Goal: Task Accomplishment & Management: Manage account settings

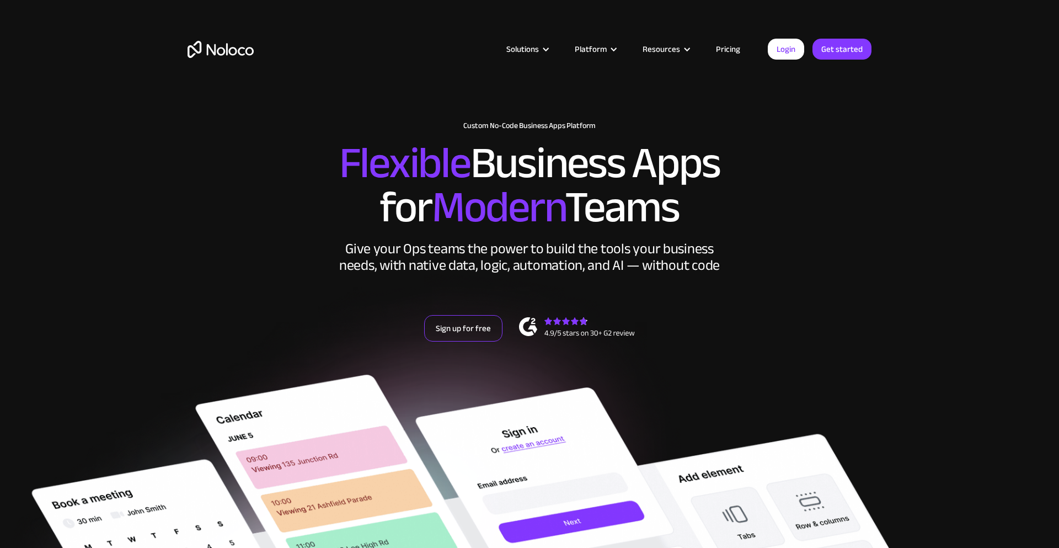
click at [473, 325] on link "Sign up for free" at bounding box center [463, 328] width 78 height 26
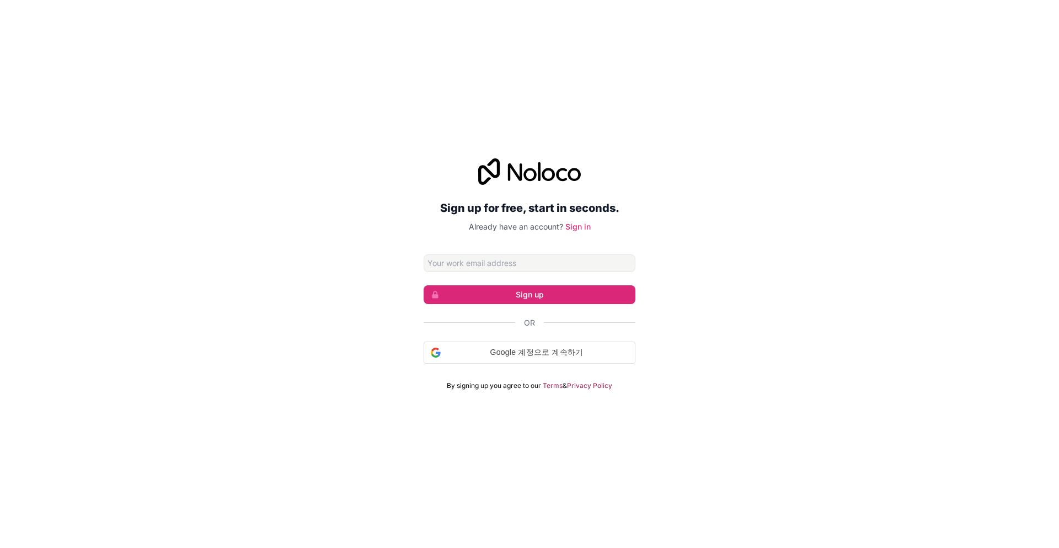
click at [504, 264] on input "Email address" at bounding box center [530, 263] width 212 height 18
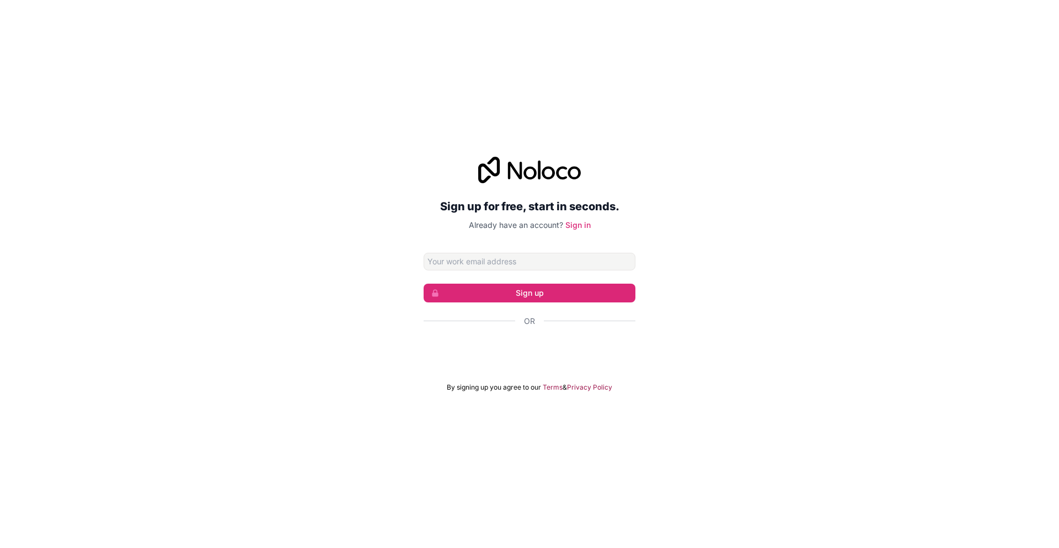
type input "Noloco.io"
paste input "lifelution.work@gmail.com"
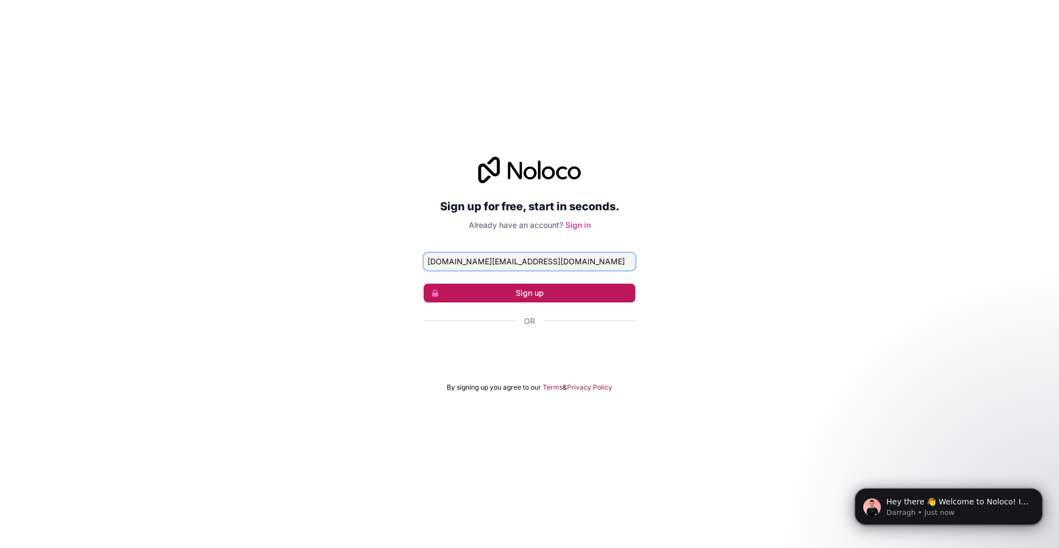
type input "lifelution.work@gmail.com"
click at [528, 290] on button "Sign up" at bounding box center [530, 293] width 212 height 19
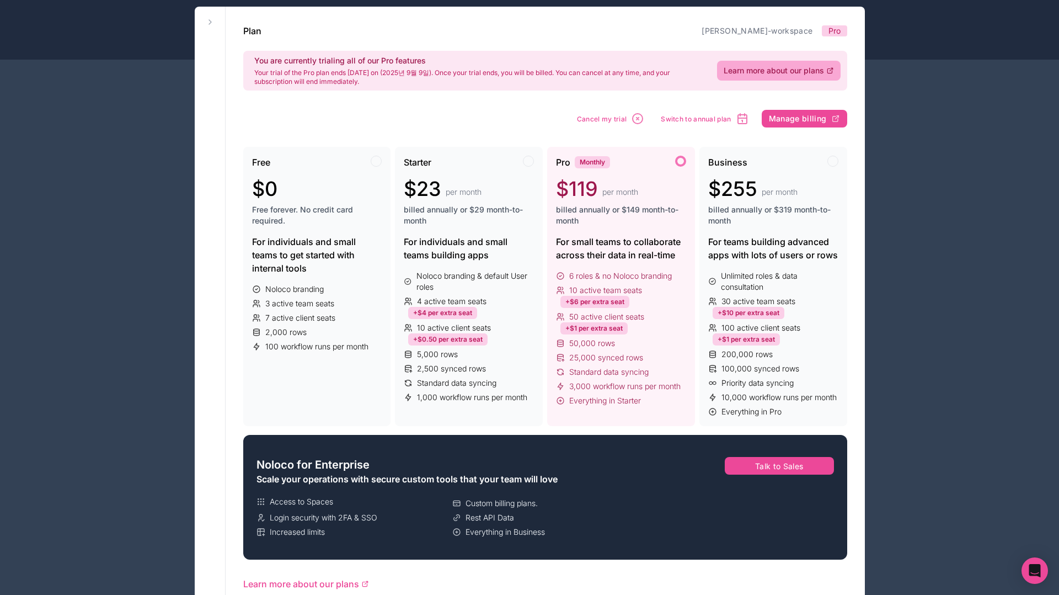
scroll to position [52, 0]
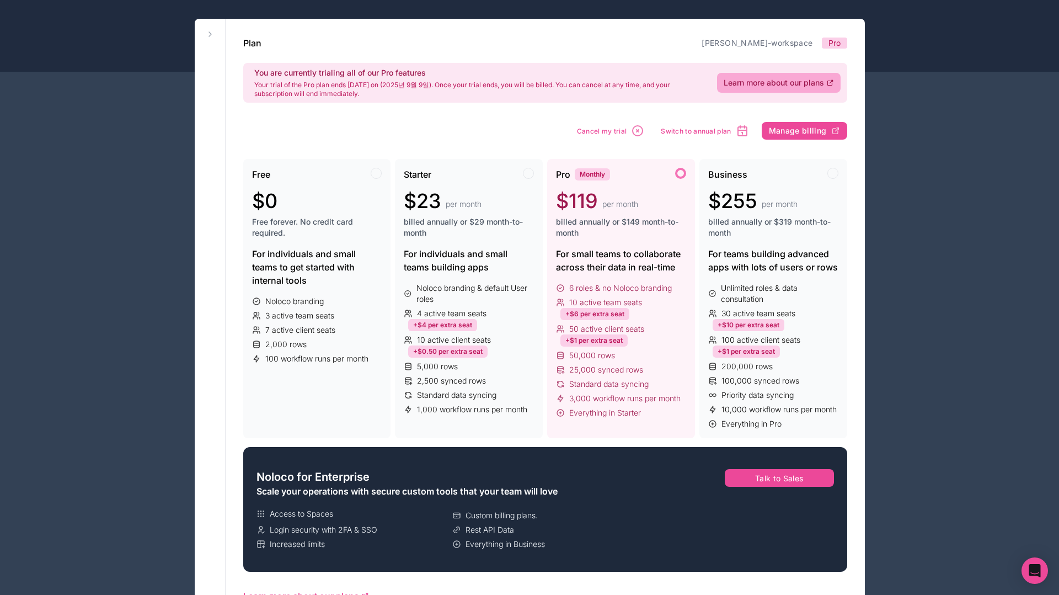
click at [619, 236] on span "billed annually or $149 month-to-month" at bounding box center [621, 227] width 130 height 22
click at [823, 248] on div "For teams building advanced apps with lots of users or rows" at bounding box center [773, 260] width 130 height 26
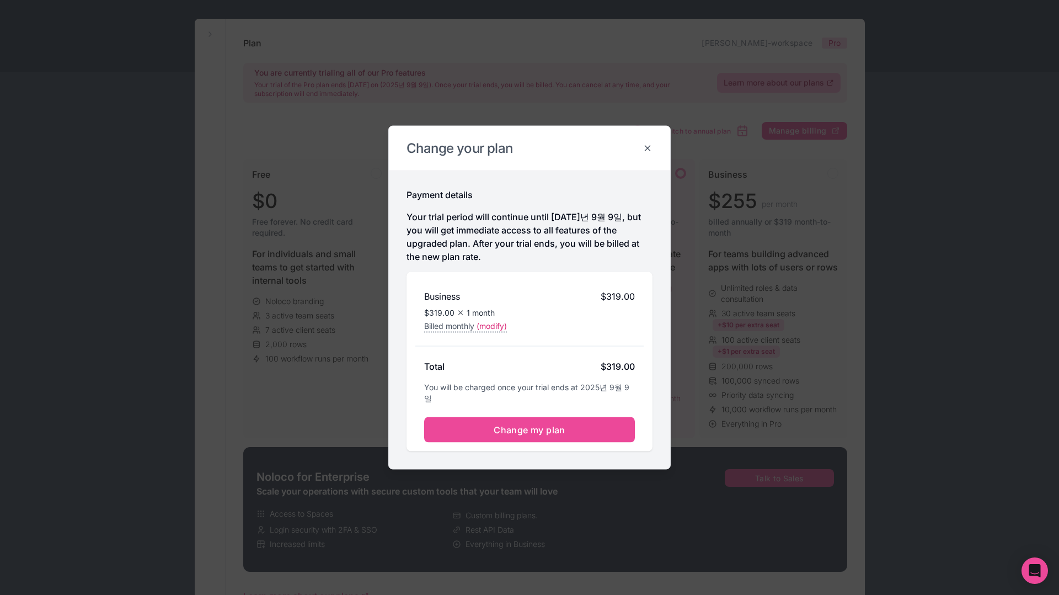
click at [648, 151] on icon at bounding box center [648, 148] width 10 height 10
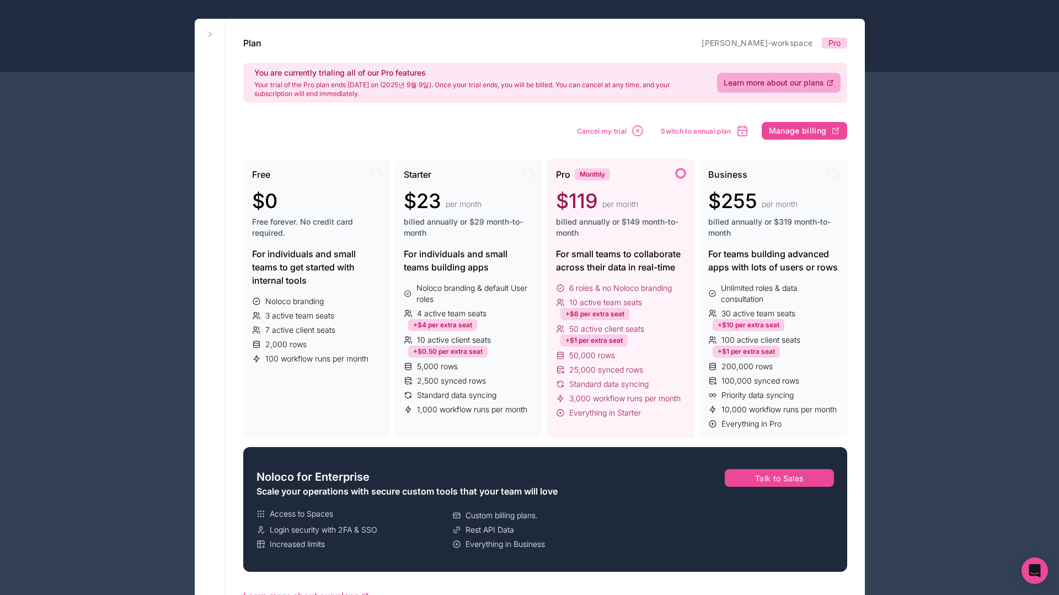
click at [634, 204] on span "per month" at bounding box center [620, 204] width 36 height 11
click at [208, 35] on icon at bounding box center [210, 34] width 9 height 9
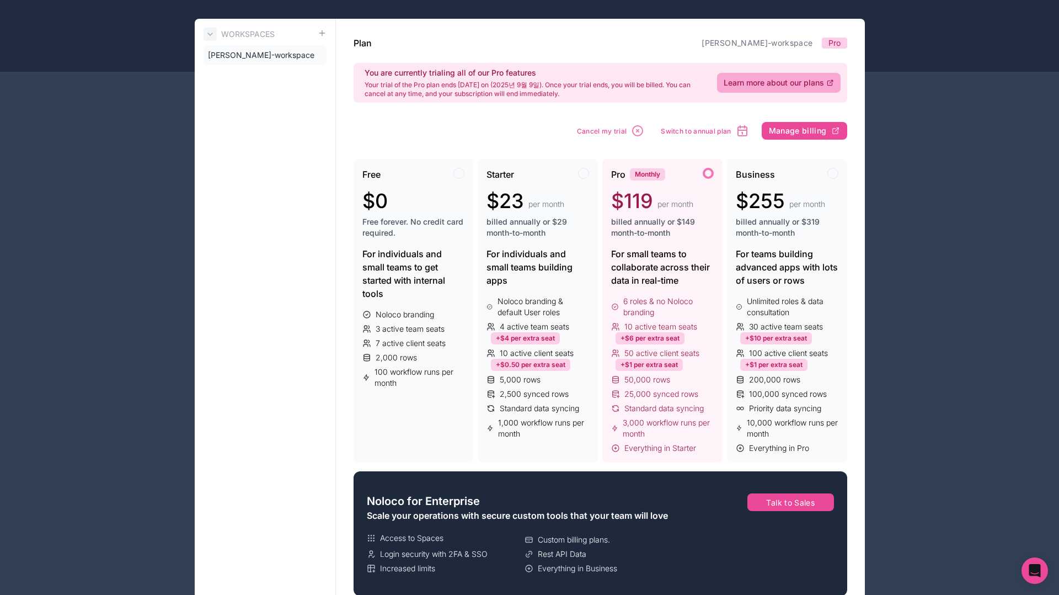
click at [209, 34] on icon at bounding box center [210, 34] width 4 height 2
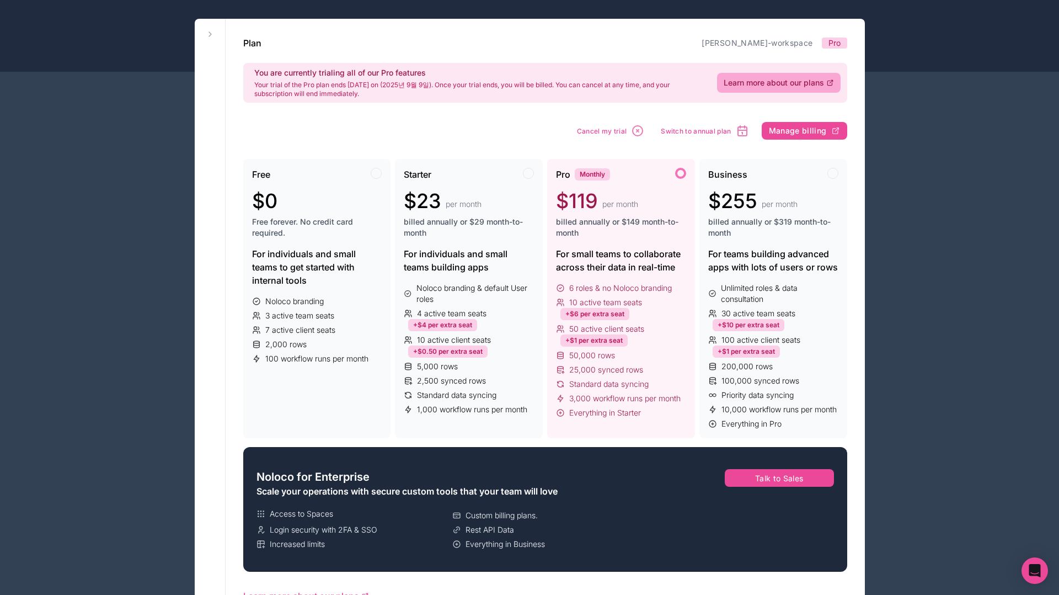
drag, startPoint x: 54, startPoint y: 383, endPoint x: 70, endPoint y: 361, distance: 26.5
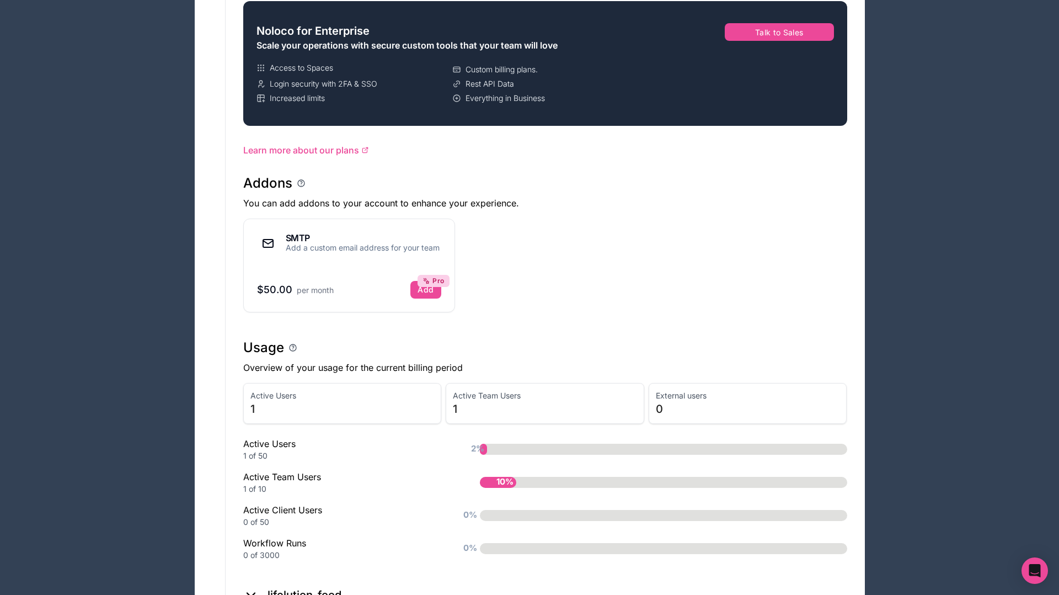
scroll to position [591, 0]
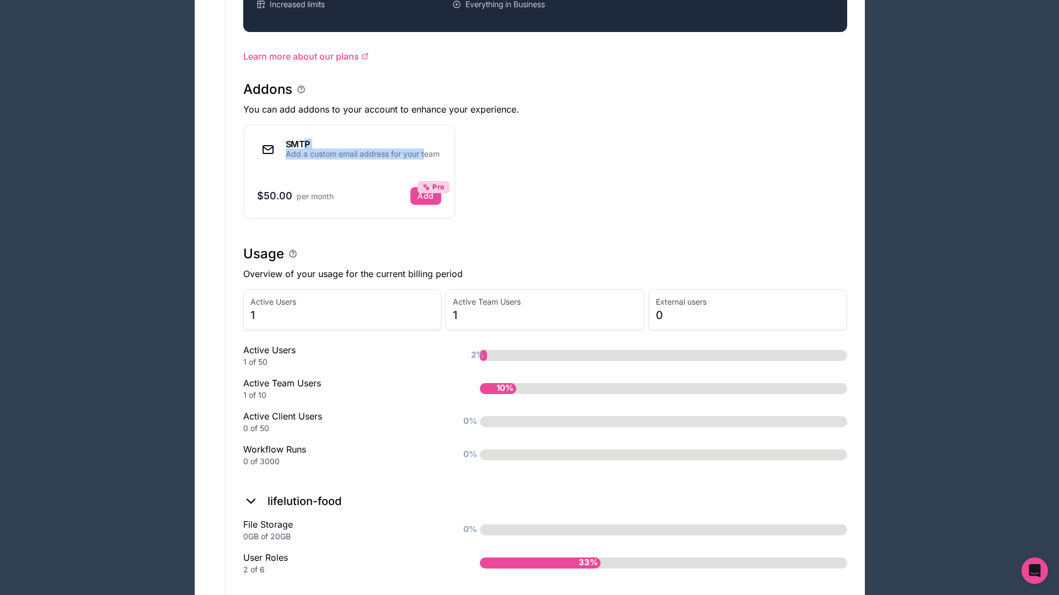
drag, startPoint x: 425, startPoint y: 151, endPoint x: 305, endPoint y: 147, distance: 120.3
click at [305, 147] on div "SMTP Add a custom email address for your team" at bounding box center [363, 150] width 154 height 20
click at [540, 189] on div "SMTP Add a custom email address for your team $50.00 per month Add Pro" at bounding box center [545, 172] width 604 height 94
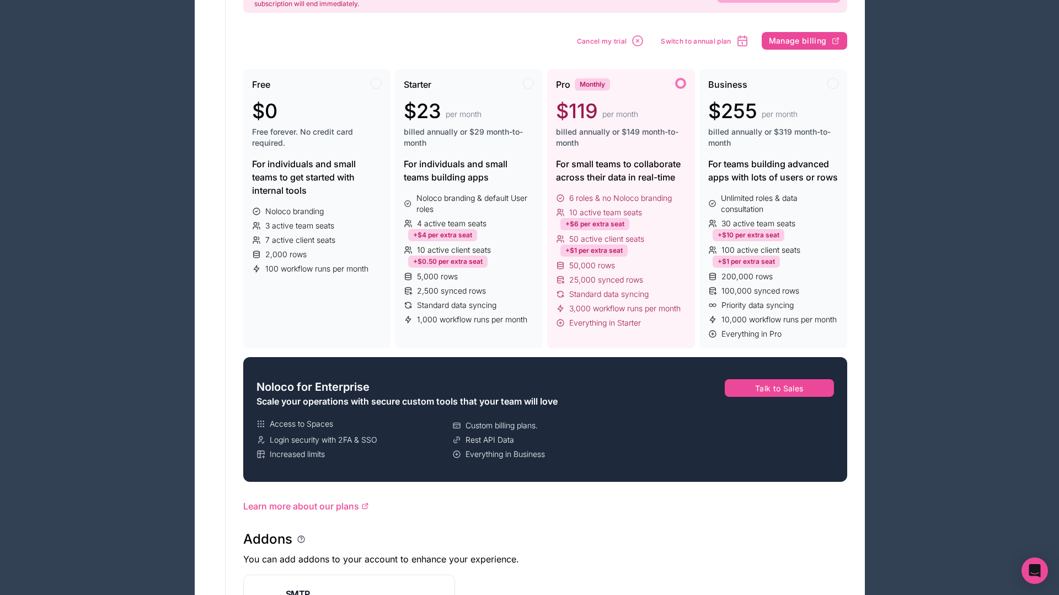
scroll to position [0, 0]
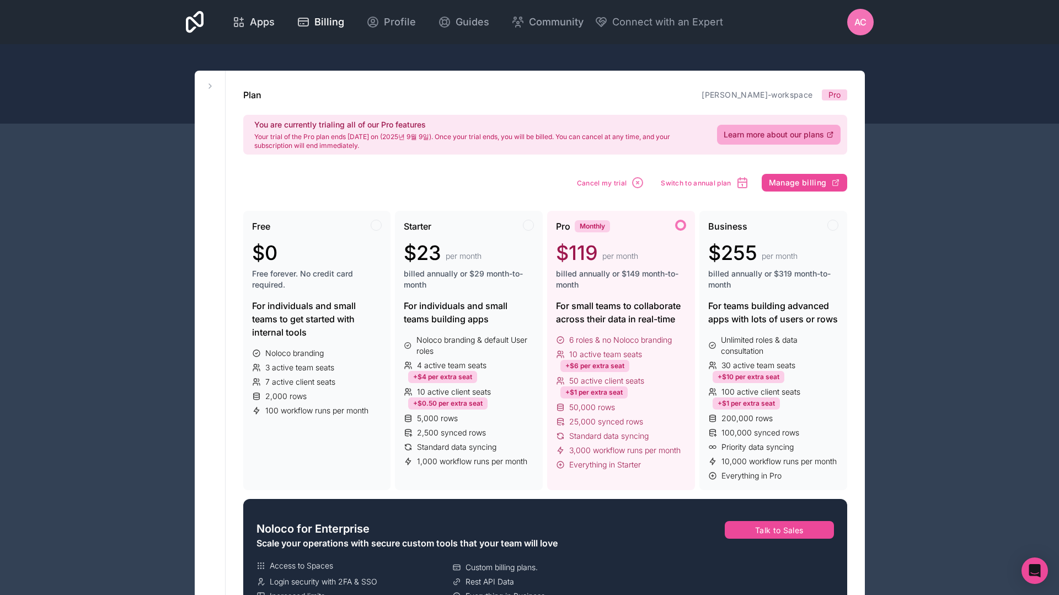
click at [258, 20] on span "Apps" at bounding box center [262, 21] width 25 height 15
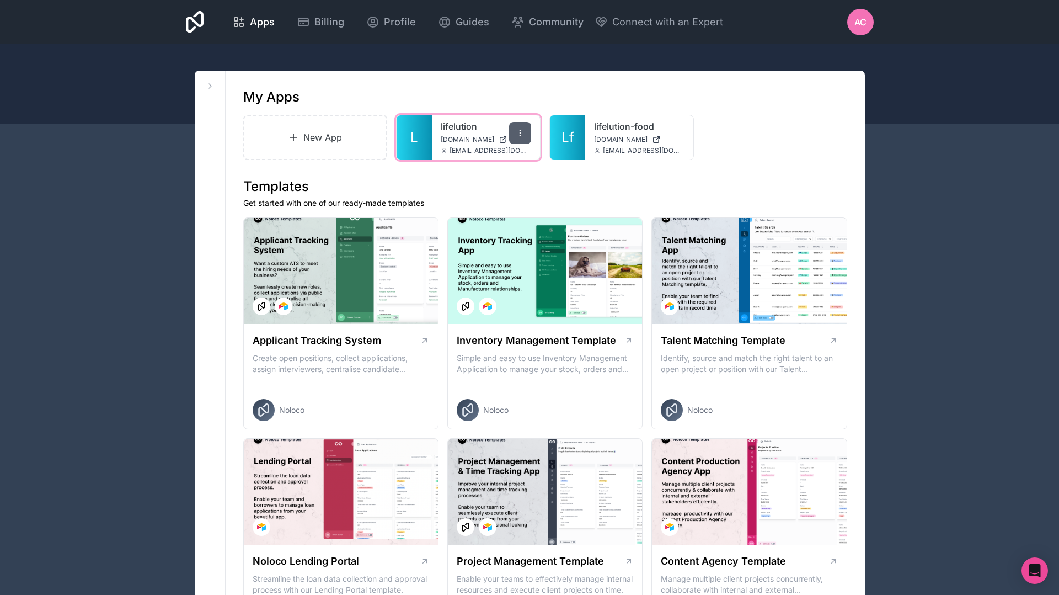
click at [519, 131] on icon at bounding box center [520, 133] width 9 height 9
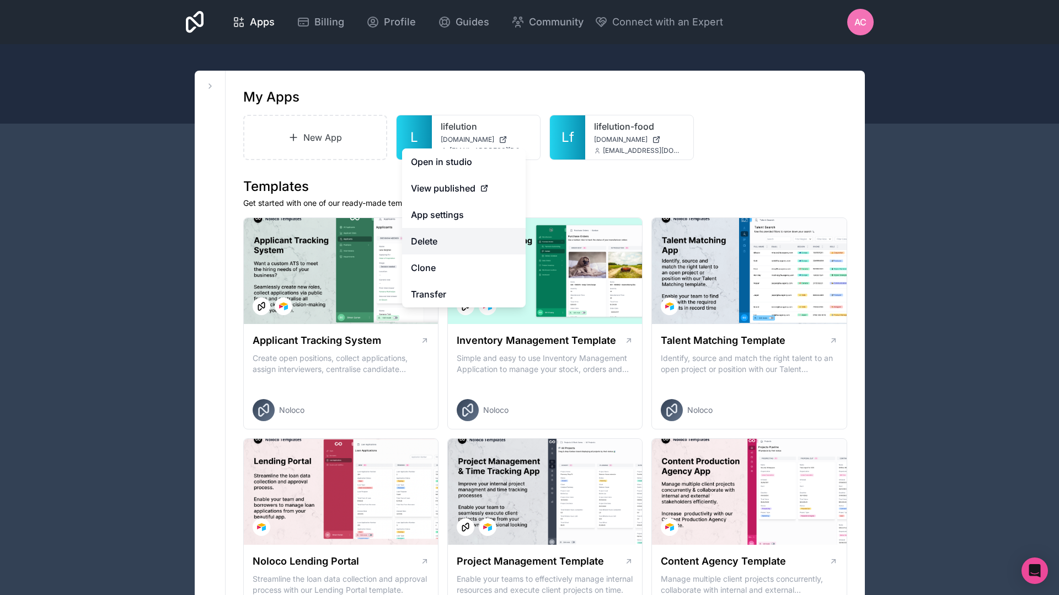
click at [476, 233] on button "Delete" at bounding box center [464, 241] width 124 height 26
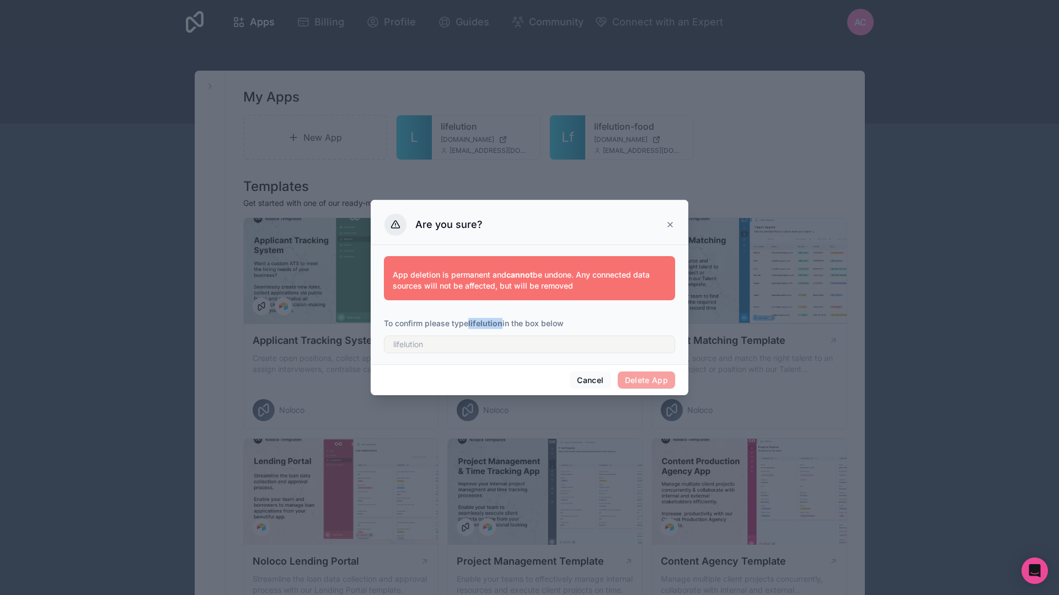
drag, startPoint x: 503, startPoint y: 323, endPoint x: 487, endPoint y: 355, distance: 35.5
click at [472, 323] on strong "lifelution" at bounding box center [485, 322] width 34 height 9
drag, startPoint x: 471, startPoint y: 323, endPoint x: 485, endPoint y: 384, distance: 62.9
click at [503, 325] on p "To confirm please type lifelution in the box below" at bounding box center [529, 323] width 291 height 11
copy strong "lifelution"
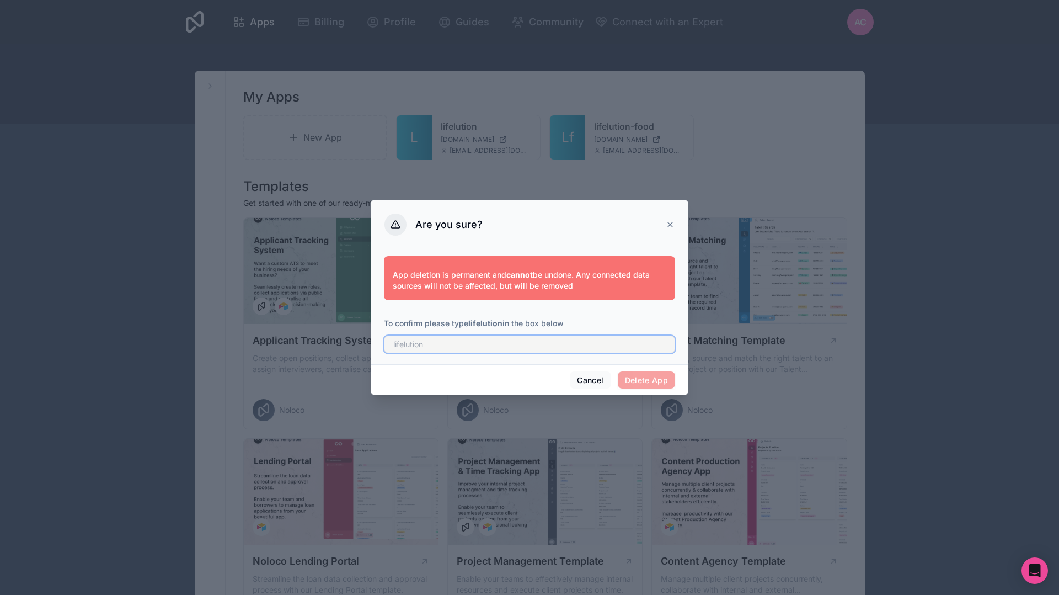
click at [472, 348] on input "text" at bounding box center [529, 344] width 291 height 18
paste input "lifelution"
type input "lifelution"
click at [640, 384] on button "Delete App" at bounding box center [647, 380] width 58 height 18
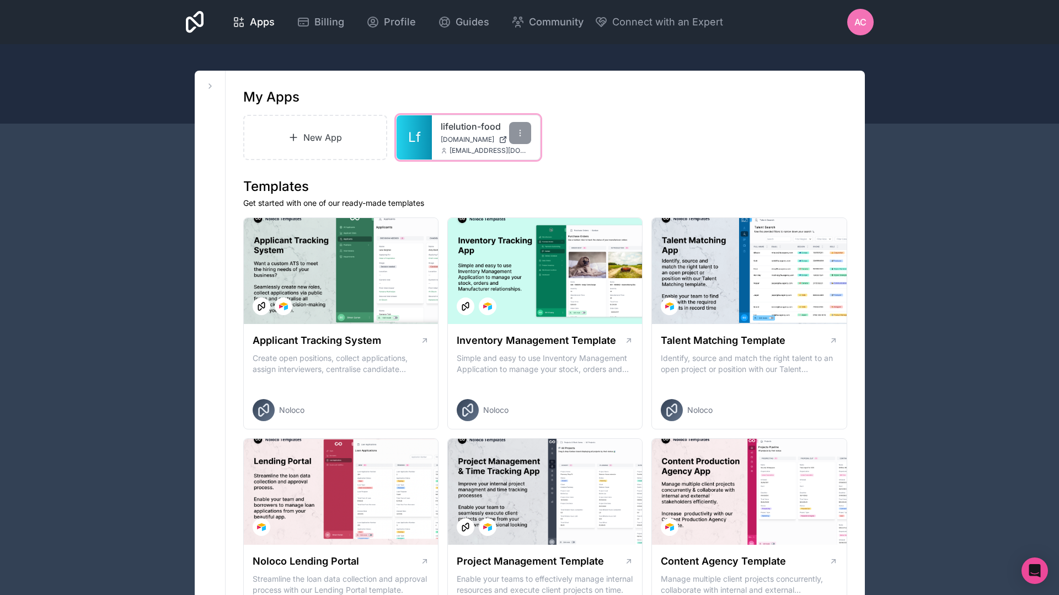
click at [493, 141] on span "[DOMAIN_NAME]" at bounding box center [468, 139] width 54 height 9
